Goal: Transaction & Acquisition: Purchase product/service

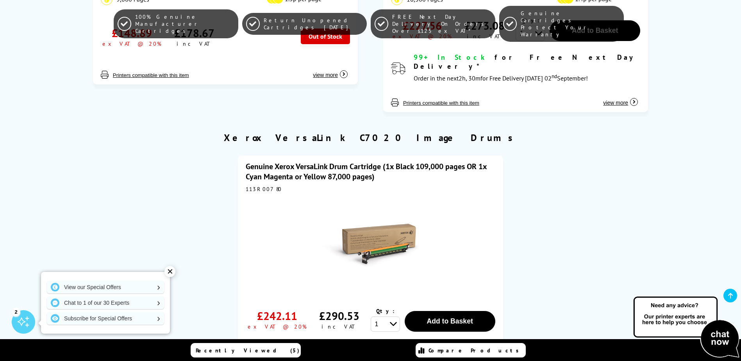
scroll to position [1953, 0]
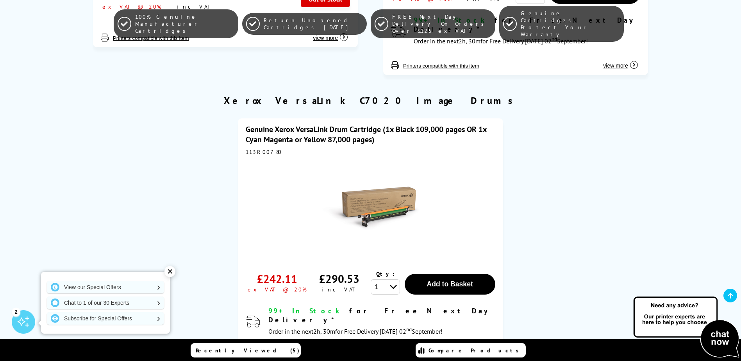
click at [487, 162] on div at bounding box center [370, 208] width 249 height 99
click at [292, 124] on link "Genuine Xerox VersaLink Drum Cartridge (1x Black 109,000 pages OR 1x Cyan Magen…" at bounding box center [366, 134] width 241 height 20
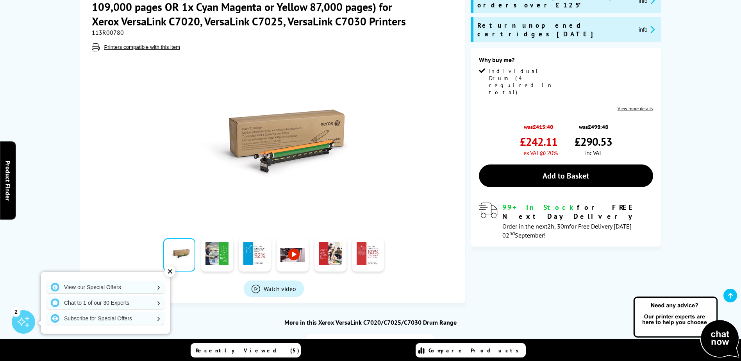
scroll to position [78, 0]
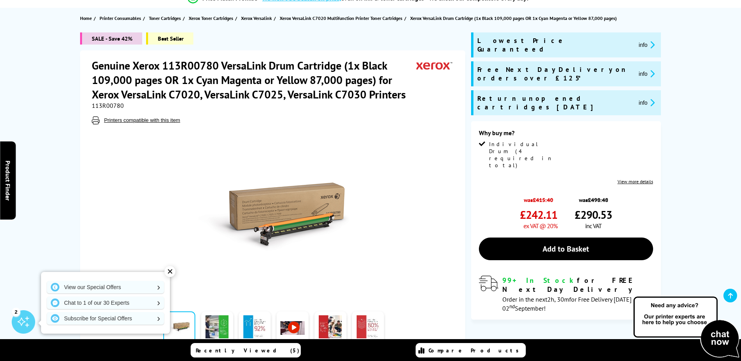
click at [168, 270] on div "✕" at bounding box center [169, 271] width 11 height 11
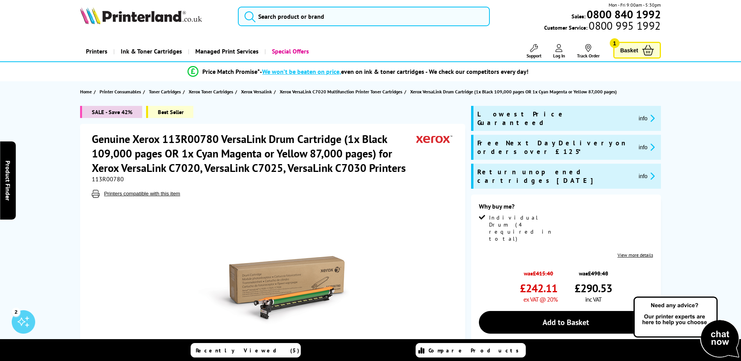
scroll to position [0, 0]
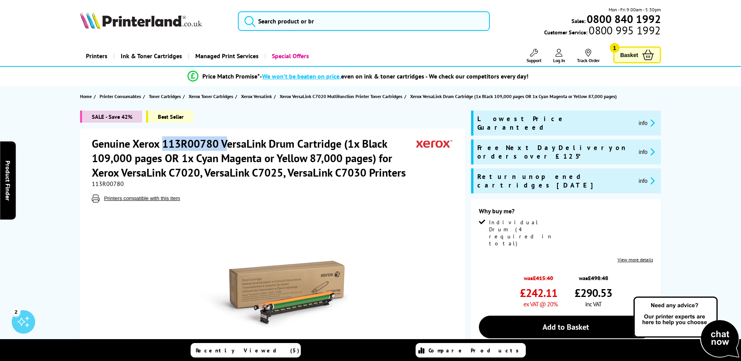
drag, startPoint x: 162, startPoint y: 142, endPoint x: 225, endPoint y: 142, distance: 62.5
click at [225, 142] on h1 "Genuine Xerox 113R00780 VersaLink Drum Cartridge (1x Black 109,000 pages OR 1x …" at bounding box center [254, 157] width 325 height 43
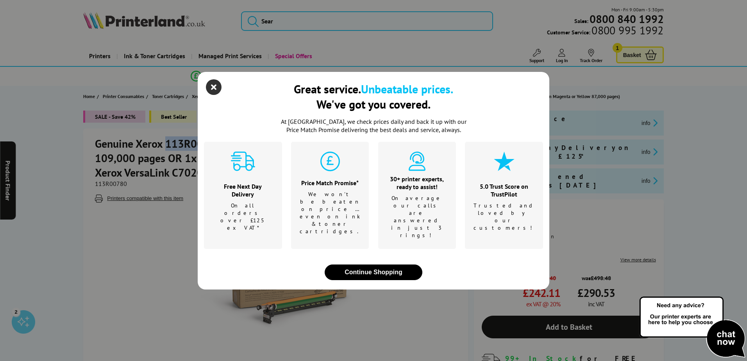
click at [214, 95] on icon "close modal" at bounding box center [214, 87] width 16 height 16
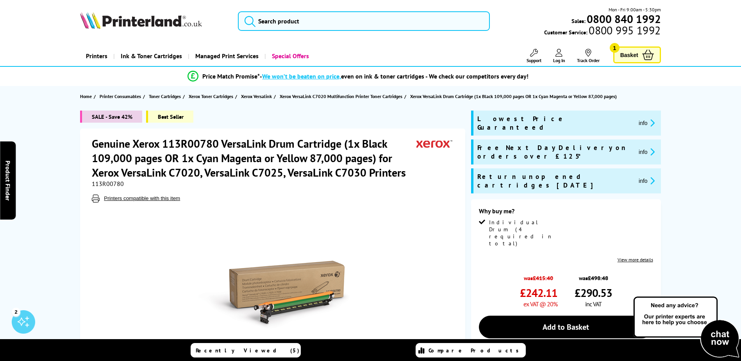
click at [70, 200] on div "SALE - Save 42% Best Seller Genuine Xerox 113R00780 VersaLink Drum Cartridge (1…" at bounding box center [370, 282] width 625 height 343
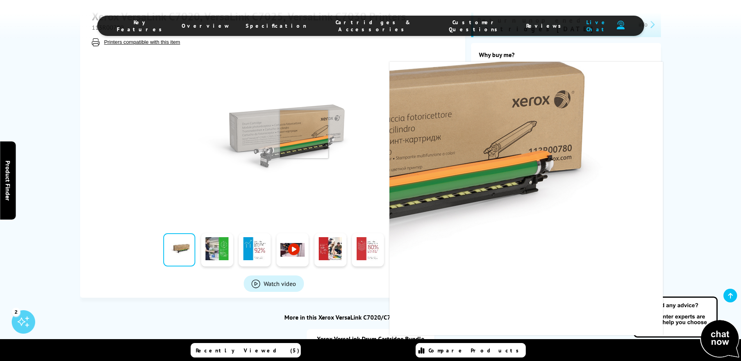
click at [304, 134] on img at bounding box center [273, 138] width 153 height 153
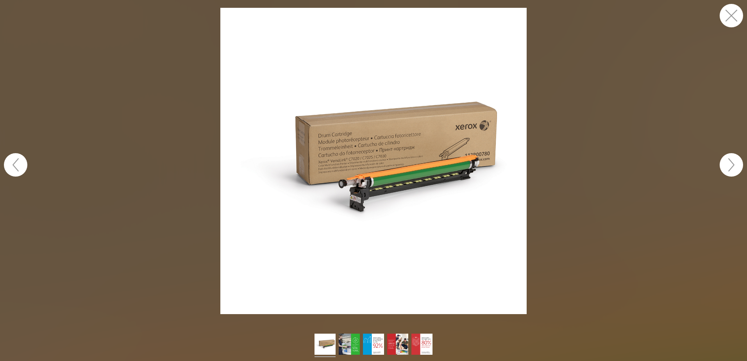
click at [362, 152] on img at bounding box center [373, 161] width 306 height 306
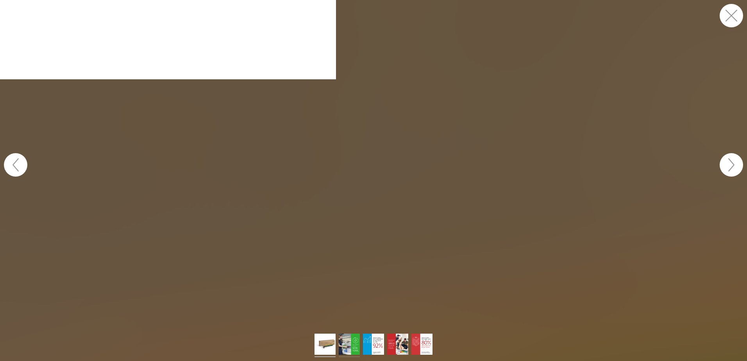
click at [350, 345] on img at bounding box center [349, 345] width 21 height 23
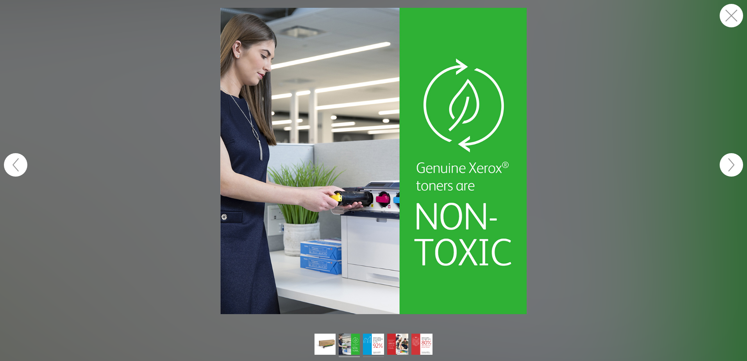
click at [374, 343] on img at bounding box center [373, 345] width 21 height 23
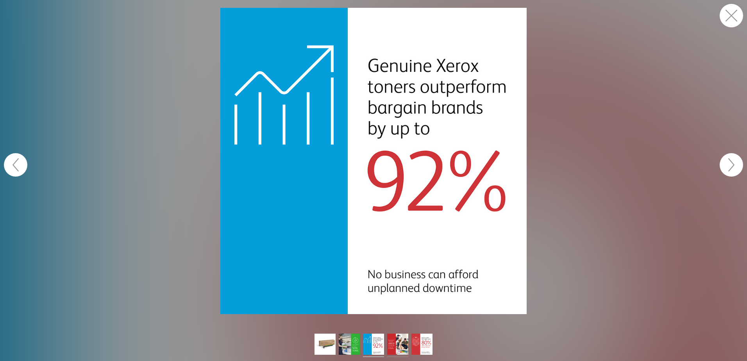
click at [399, 343] on img at bounding box center [397, 345] width 21 height 23
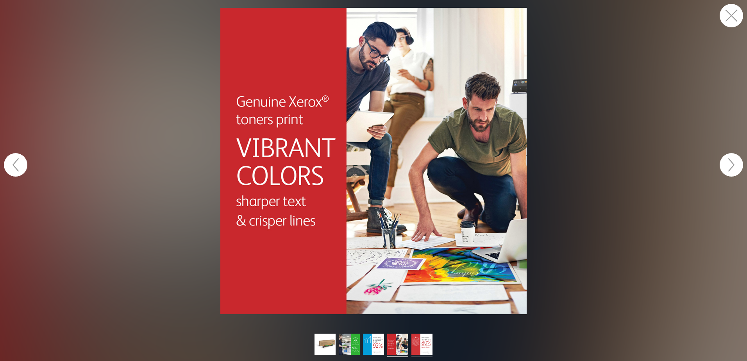
click at [418, 346] on img at bounding box center [421, 345] width 21 height 23
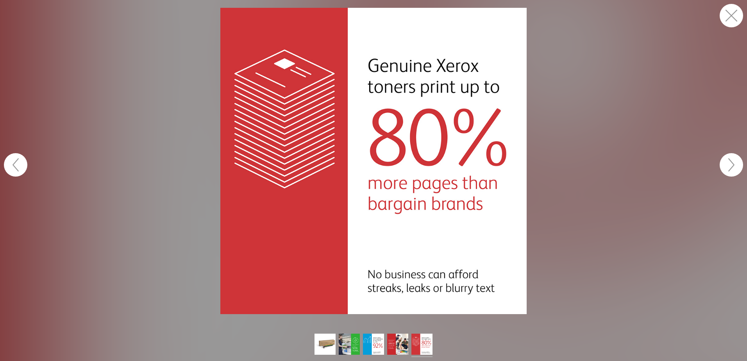
drag, startPoint x: 729, startPoint y: 17, endPoint x: 725, endPoint y: 17, distance: 4.3
click at [730, 17] on button "button" at bounding box center [730, 15] width 23 height 23
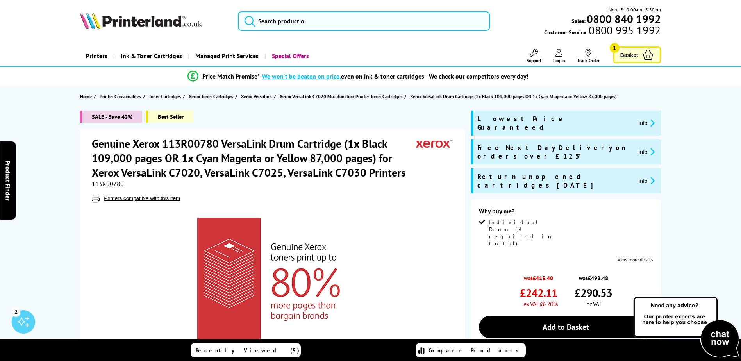
click at [178, 137] on h1 "Genuine Xerox 113R00780 VersaLink Drum Cartridge (1x Black 109,000 pages OR 1x …" at bounding box center [254, 157] width 325 height 43
click at [179, 141] on h1 "Genuine Xerox 113R00780 VersaLink Drum Cartridge (1x Black 109,000 pages OR 1x …" at bounding box center [254, 157] width 325 height 43
